Goal: Contribute content: Contribute content

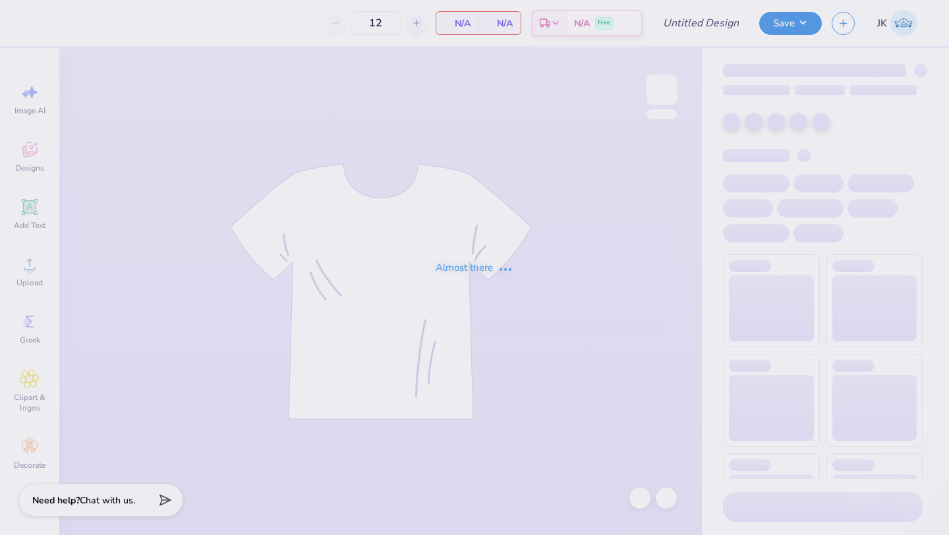
type input "SAE Golf Event 25'"
type input "36"
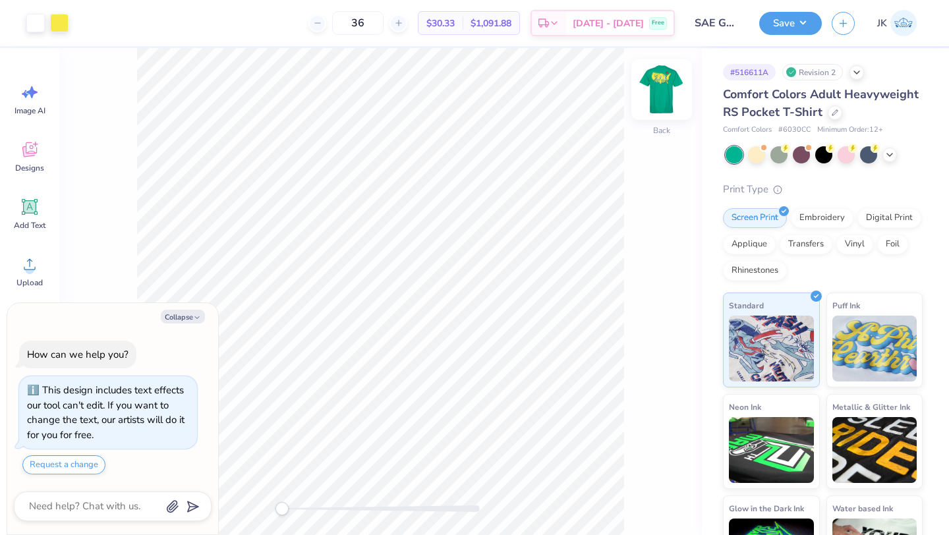
click at [675, 90] on img at bounding box center [661, 89] width 53 height 53
click at [198, 310] on button "Collapse" at bounding box center [183, 317] width 44 height 14
type textarea "x"
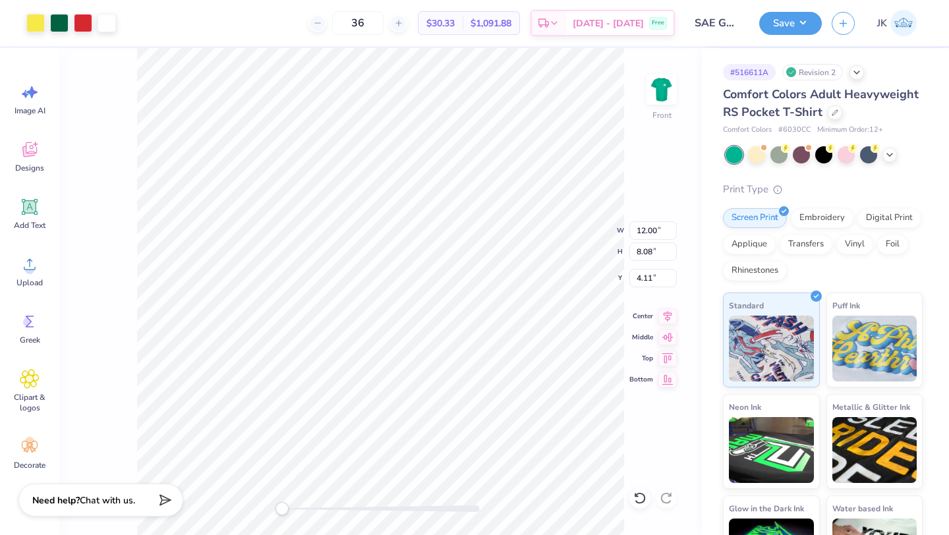
type input "4.11"
type input "12.00"
type input "8.08"
type input "4.11"
click at [637, 501] on icon at bounding box center [639, 498] width 13 height 13
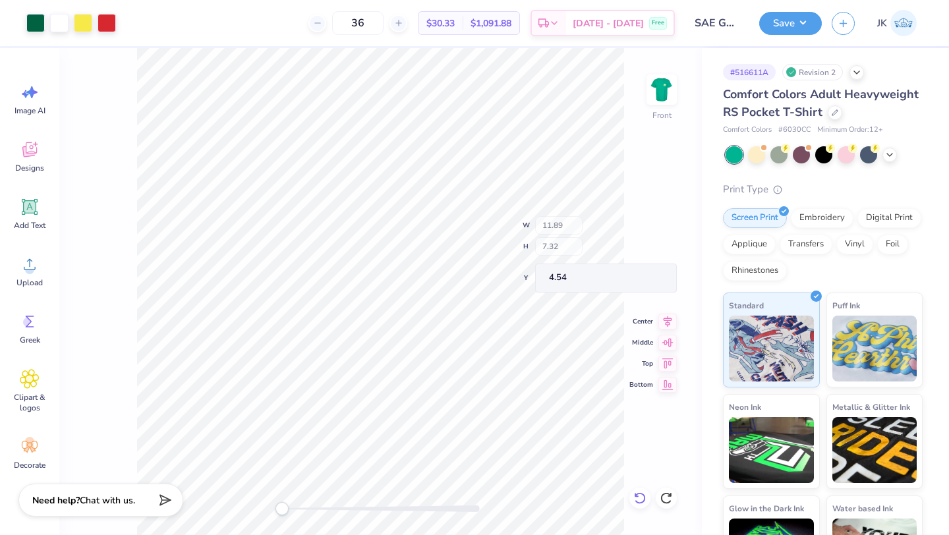
click at [637, 501] on icon at bounding box center [639, 498] width 13 height 13
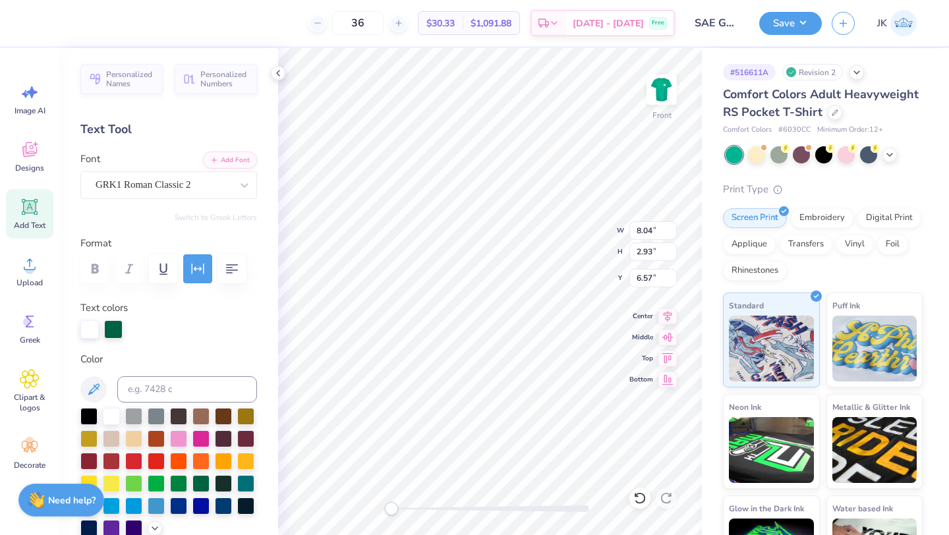
type textarea "S"
type textarea "s"
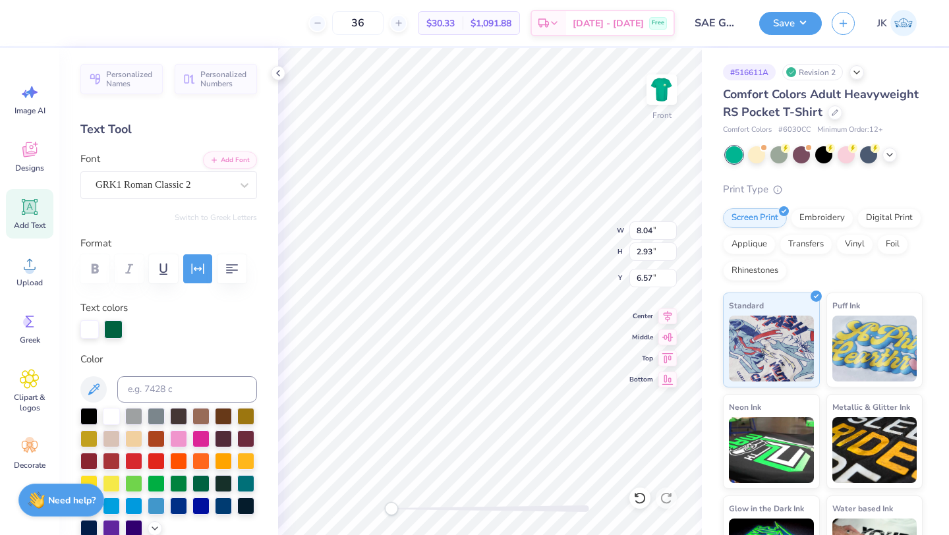
type textarea "SAE x ADPI"
type input "14.32"
type input "1.81"
type input "6.95"
type input "8.04"
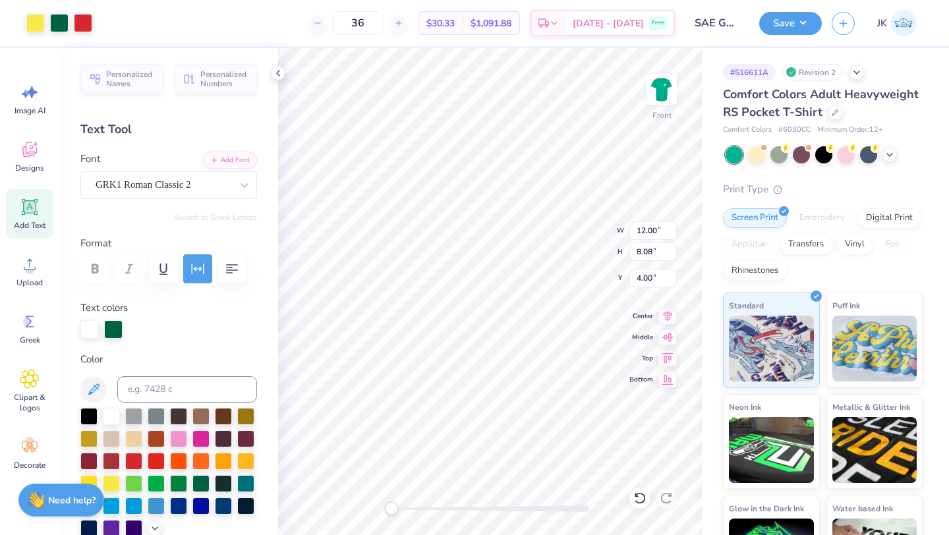
type input "2.93"
type input "6.69"
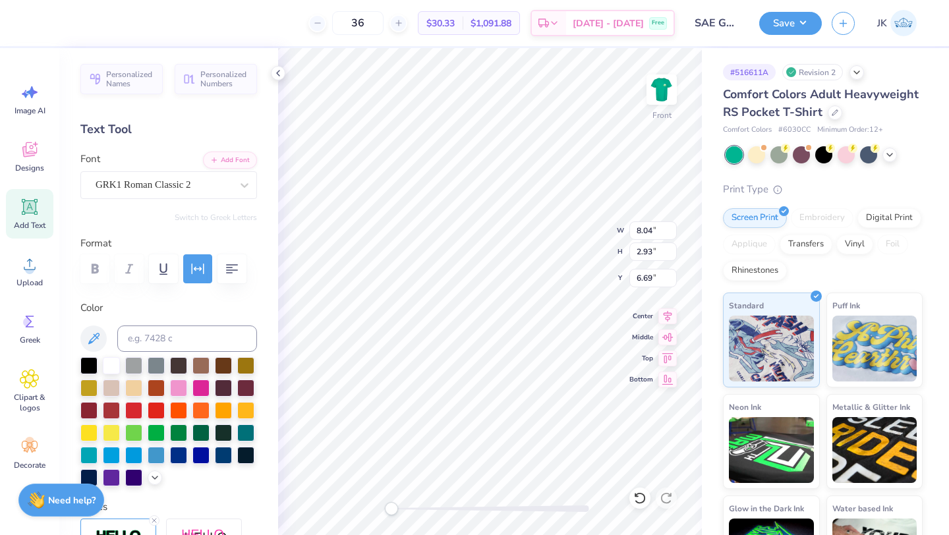
type textarea "S"
type textarea "SAR x ADPI"
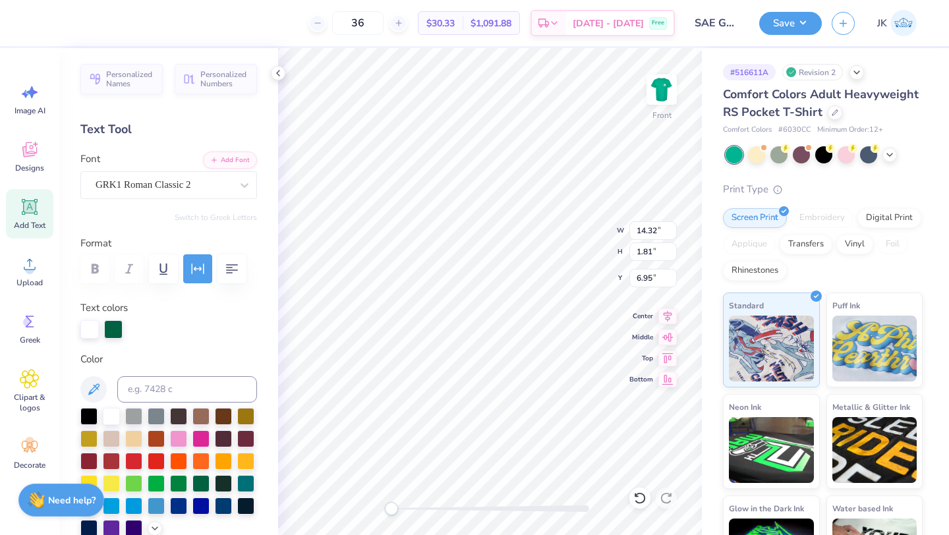
type input "12.00"
type input "8.08"
type input "4.00"
type input "14.32"
type input "1.81"
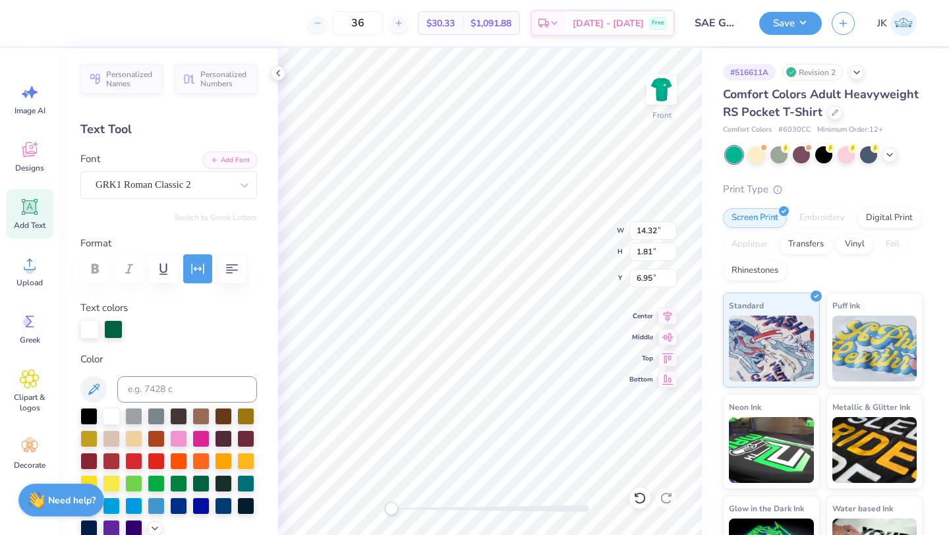
type input "7.24"
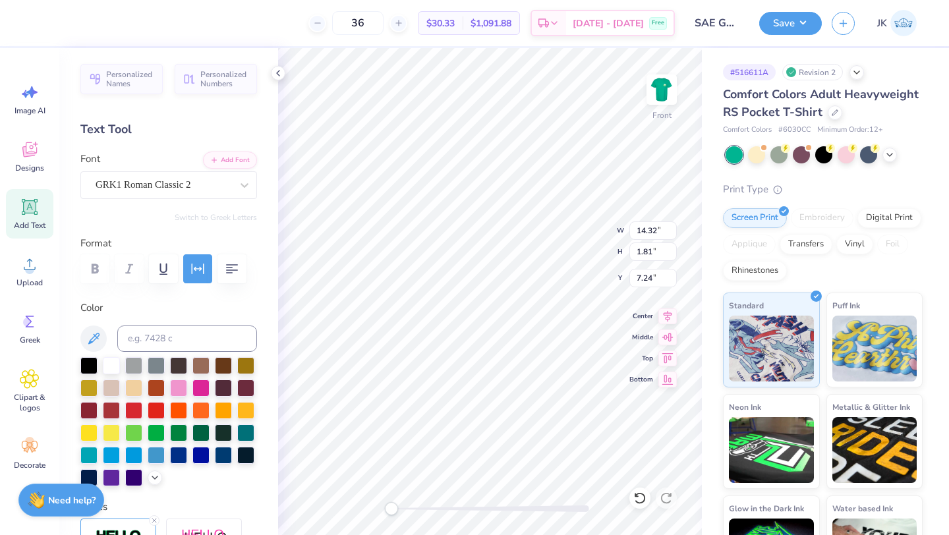
scroll to position [0, 1]
type textarea "SAE x ADPI"
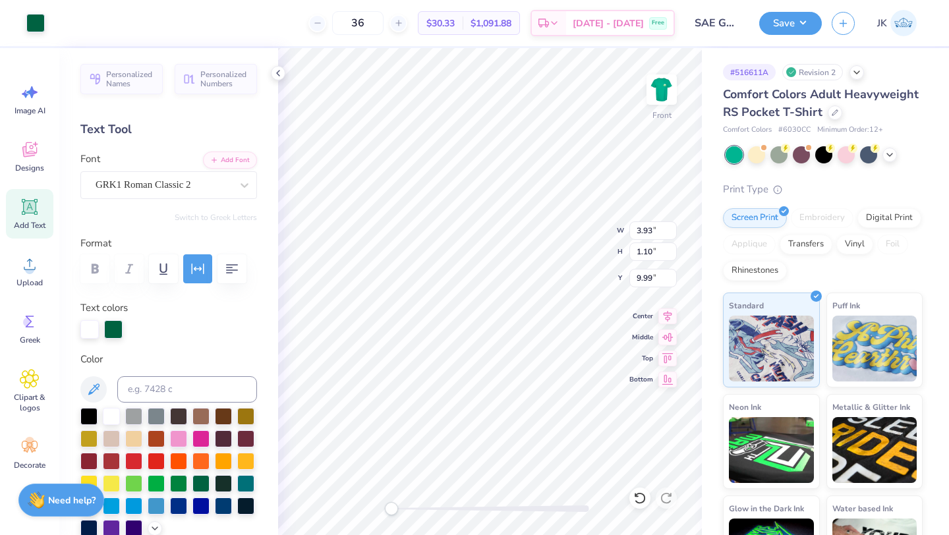
type input "0.68"
type input "0.90"
type input "10.10"
type input "1.11"
type input "0.93"
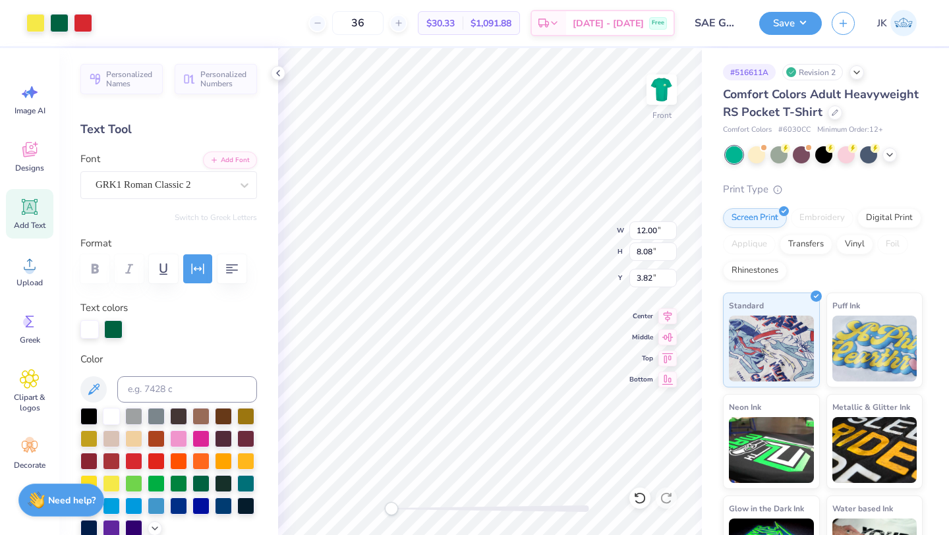
type input "10.08"
type input "11.89"
type input "7.32"
type input "4.36"
type input "14.32"
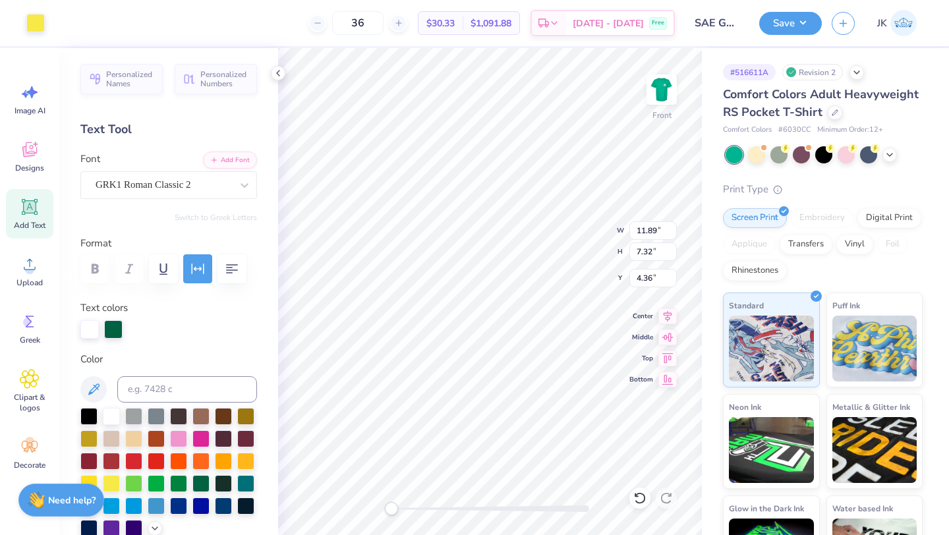
type input "1.81"
type input "7.25"
type input "12.00"
type input "8.08"
type input "3.81"
